Goal: Navigation & Orientation: Find specific page/section

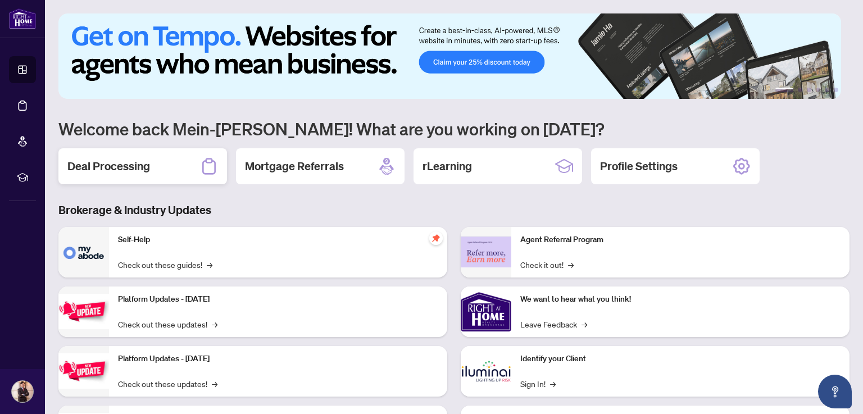
click at [145, 167] on h2 "Deal Processing" at bounding box center [108, 166] width 83 height 16
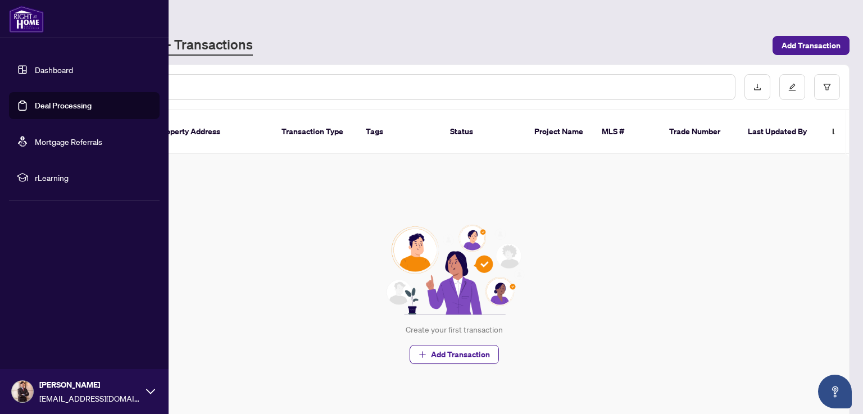
click at [43, 68] on link "Dashboard" at bounding box center [54, 70] width 38 height 10
